Goal: Task Accomplishment & Management: Manage account settings

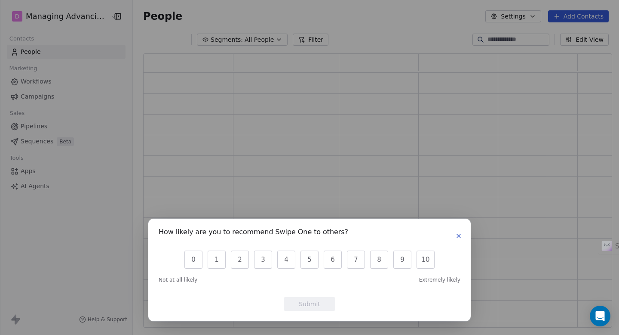
click at [459, 236] on icon "button" at bounding box center [458, 235] width 3 height 3
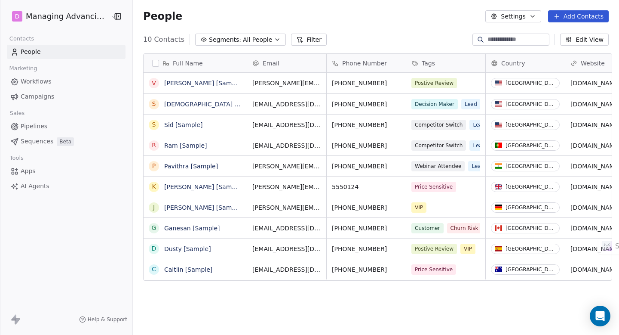
scroll to position [288, 483]
click at [27, 169] on span "Apps" at bounding box center [28, 170] width 15 height 9
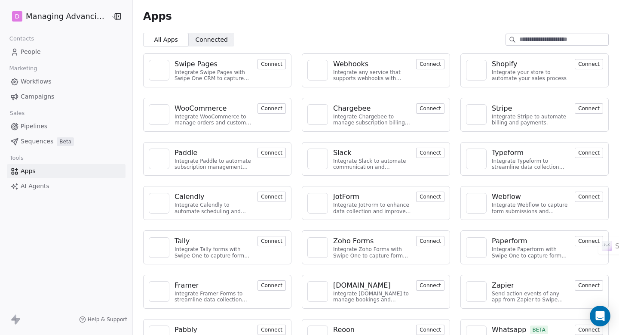
click at [565, 42] on input at bounding box center [564, 39] width 89 height 11
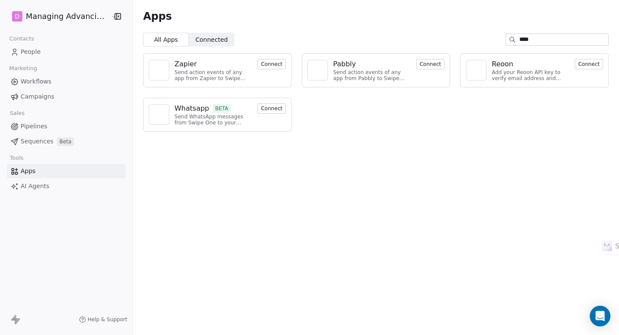
type input "****"
click at [272, 111] on button "Connect" at bounding box center [272, 108] width 28 height 10
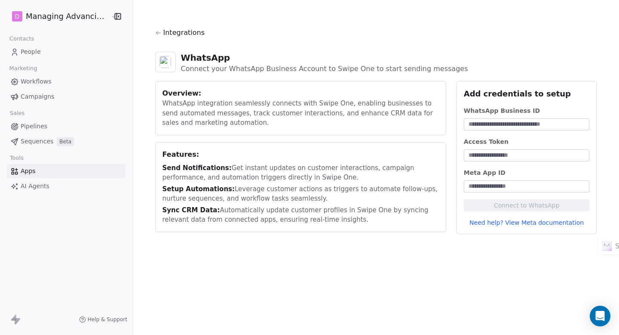
click at [34, 78] on span "Workflows" at bounding box center [36, 81] width 31 height 9
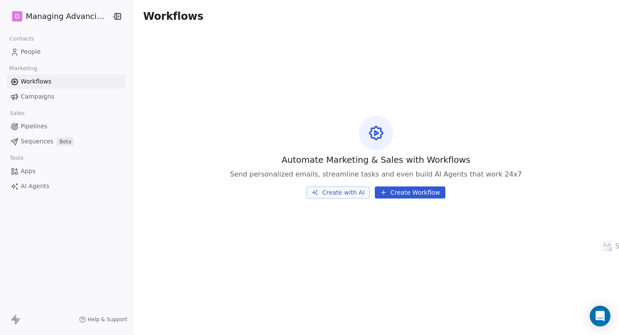
click at [39, 139] on span "Sequences" at bounding box center [37, 141] width 33 height 9
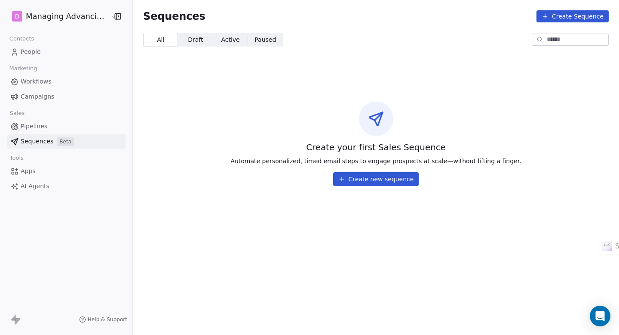
click at [38, 126] on span "Pipelines" at bounding box center [34, 126] width 27 height 9
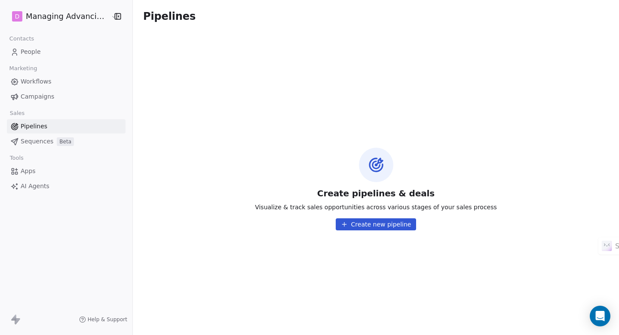
click at [34, 144] on span "Sequences" at bounding box center [37, 141] width 33 height 9
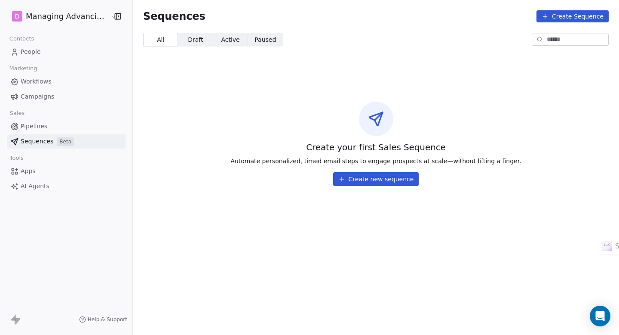
click at [26, 183] on span "AI Agents" at bounding box center [35, 185] width 29 height 9
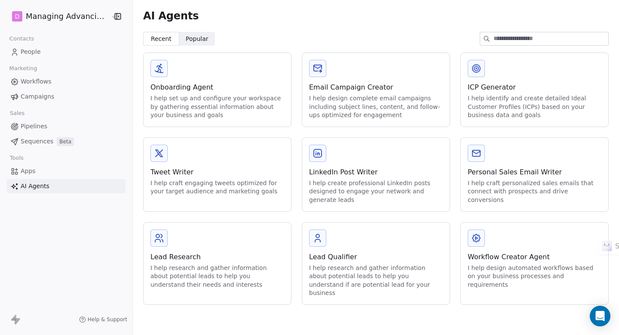
click at [41, 52] on link "People" at bounding box center [66, 52] width 119 height 14
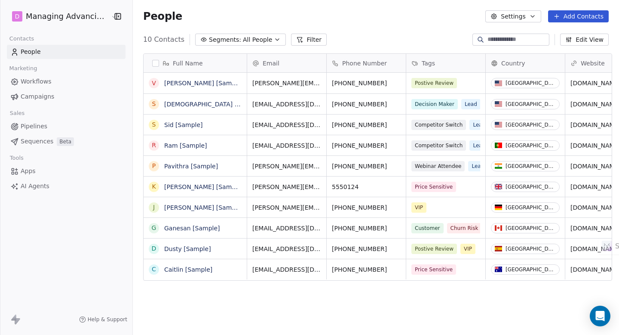
click at [588, 38] on button "Edit View" at bounding box center [584, 40] width 49 height 12
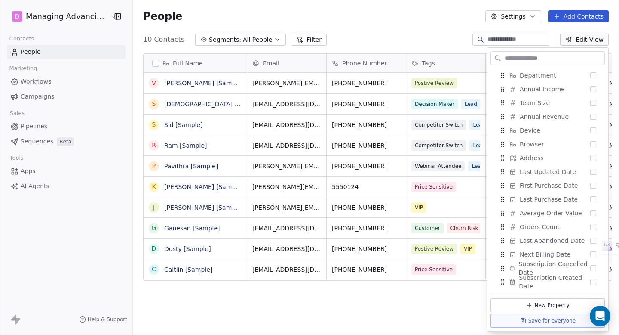
scroll to position [469, 0]
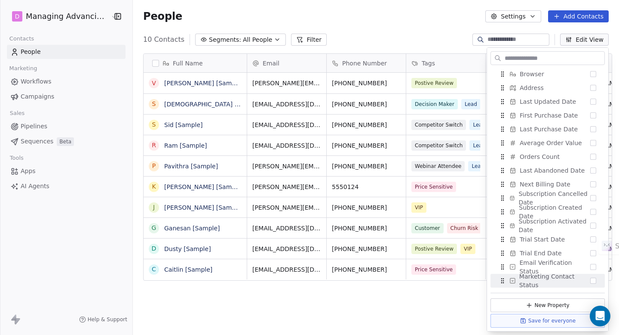
click at [423, 309] on div "Full Name V [PERSON_NAME] [Sample] S [PERSON_NAME] [Sample] S [PERSON_NAME] [Sa…" at bounding box center [376, 193] width 486 height 295
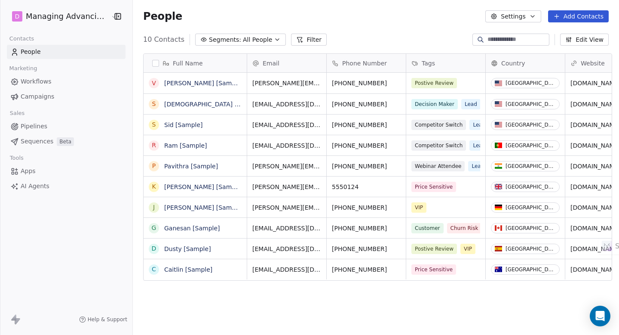
click at [25, 169] on span "Apps" at bounding box center [28, 170] width 15 height 9
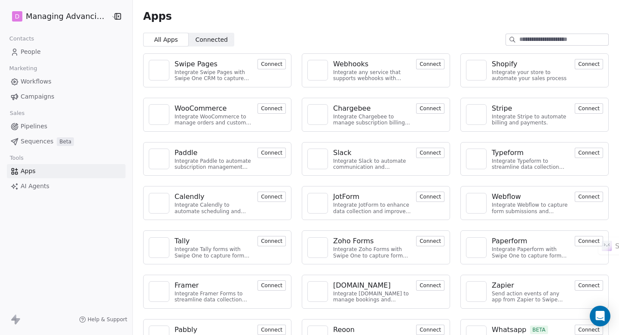
click at [542, 37] on input at bounding box center [564, 39] width 89 height 11
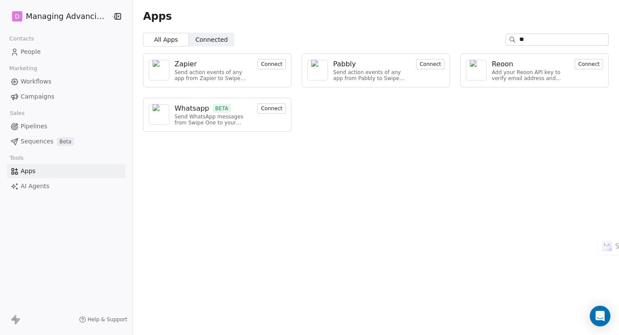
type input "*"
type input "******"
click at [409, 163] on div "Apps All Apps All Apps Connected Connected ****** Zapier Send action events of …" at bounding box center [376, 167] width 486 height 335
click at [428, 64] on button "Connect" at bounding box center [430, 64] width 28 height 10
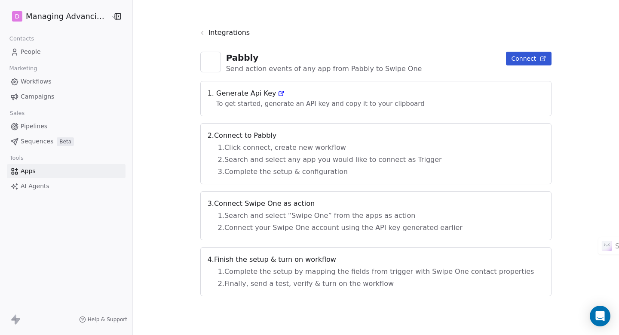
click at [34, 54] on span "People" at bounding box center [31, 51] width 20 height 9
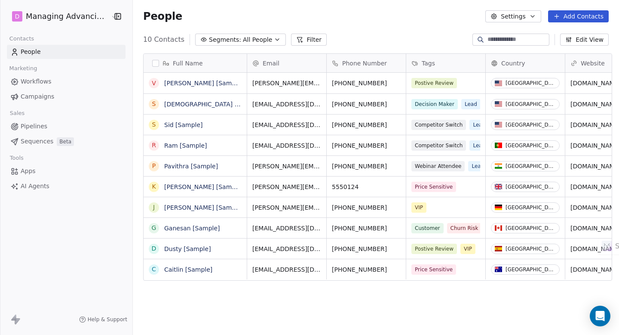
click at [577, 37] on button "Edit View" at bounding box center [584, 40] width 49 height 12
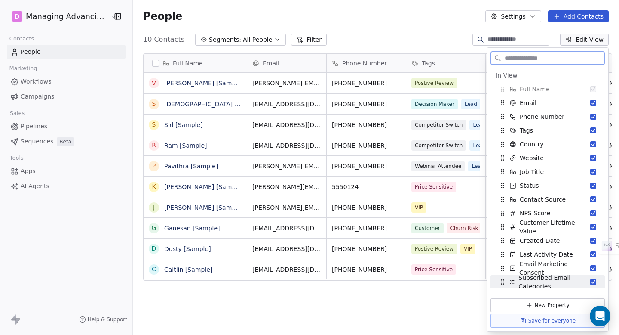
click at [545, 304] on button "New Property" at bounding box center [548, 305] width 114 height 14
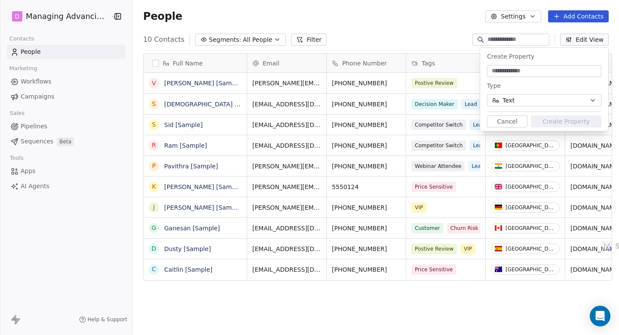
click at [537, 100] on button "Text" at bounding box center [544, 100] width 114 height 12
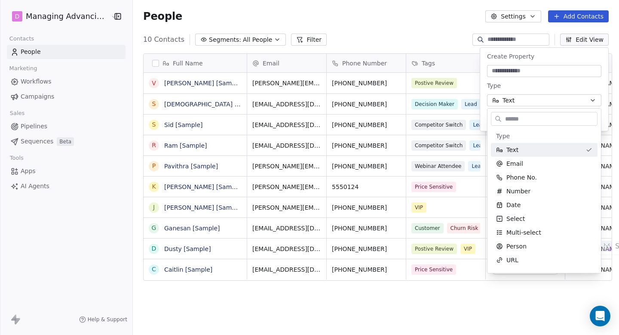
click at [437, 31] on html "D Managing Advancing Wealth Contacts People Marketing Workflows Campaigns Sales…" at bounding box center [309, 167] width 619 height 335
